Goal: Information Seeking & Learning: Understand process/instructions

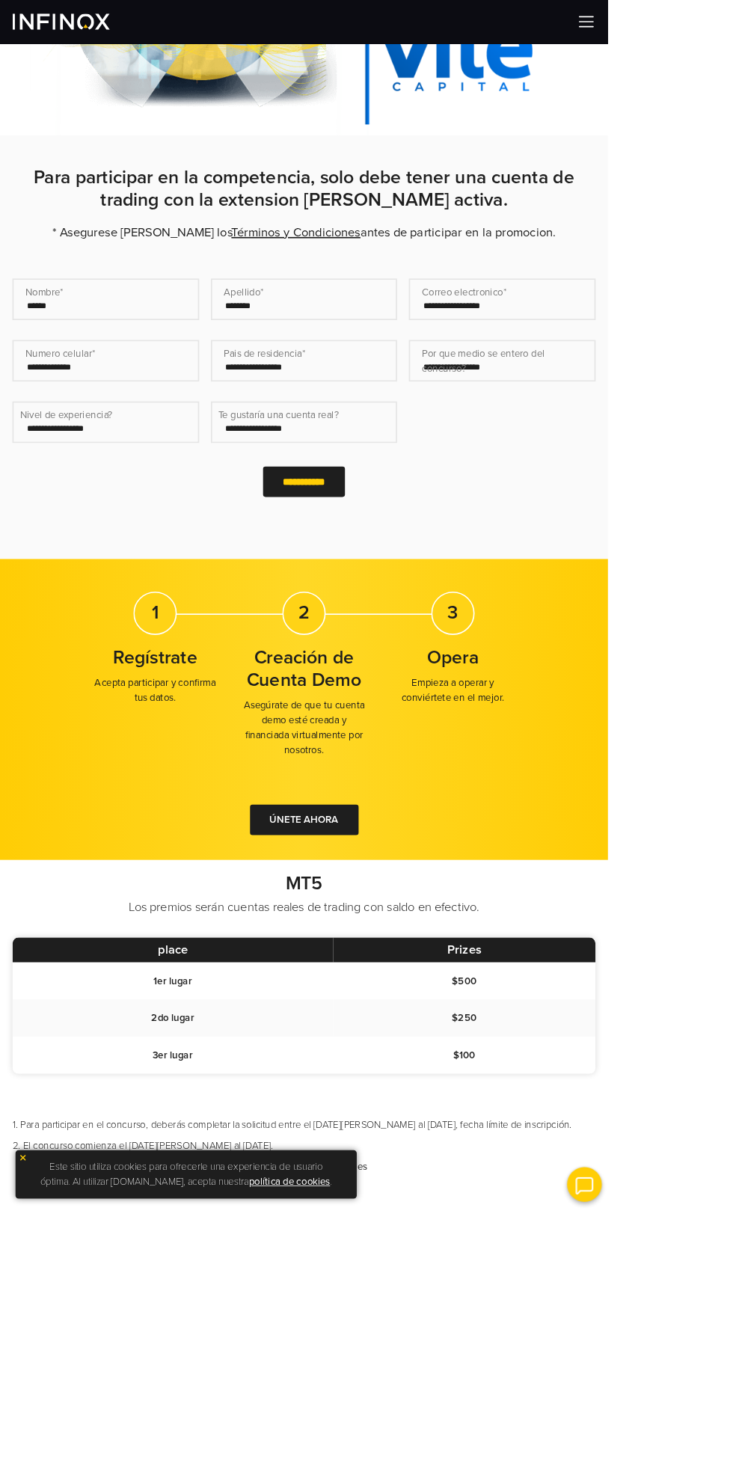
scroll to position [499, 0]
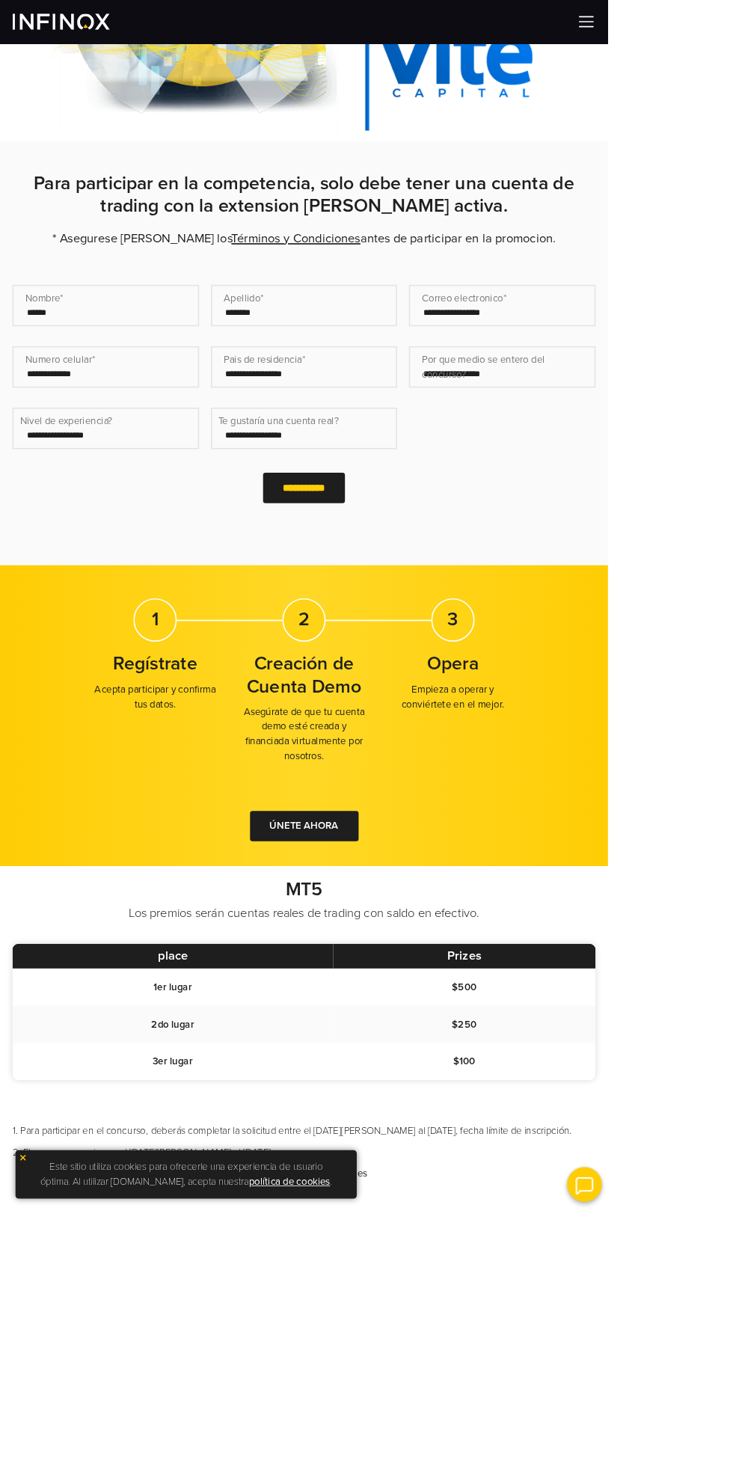
click at [435, 297] on link "Términos y Condiciones" at bounding box center [357, 288] width 156 height 18
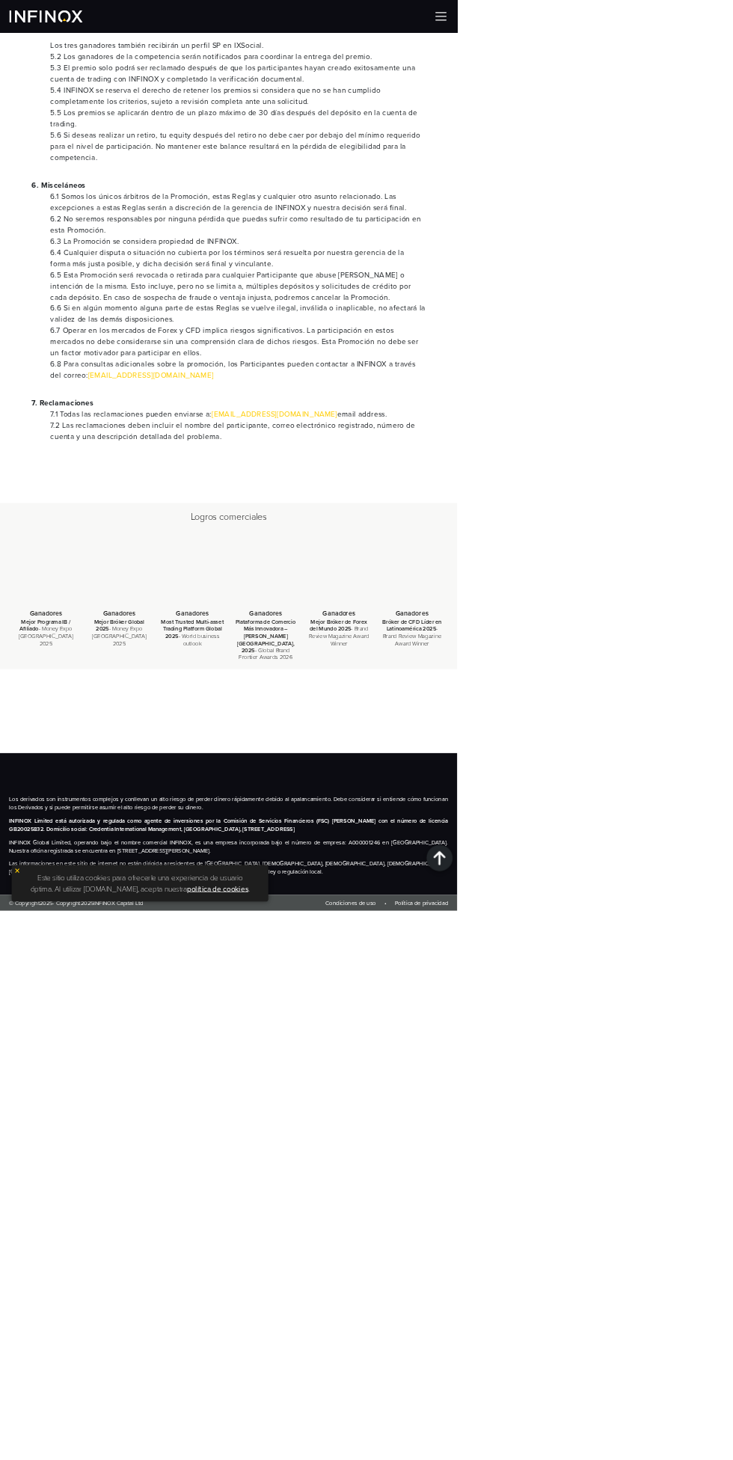
scroll to position [5931, 0]
